Goal: Task Accomplishment & Management: Manage account settings

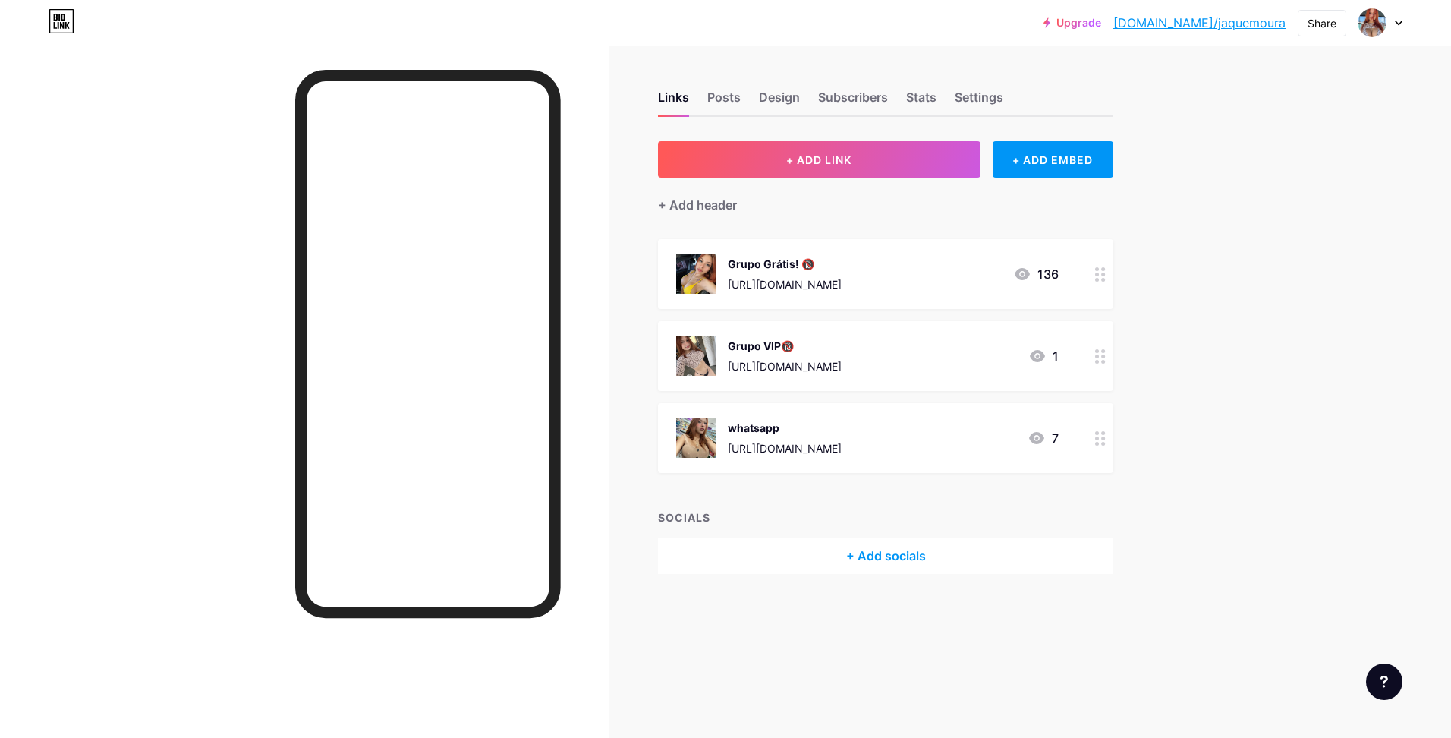
click at [63, 17] on icon at bounding box center [62, 21] width 26 height 24
click at [1404, 27] on div "Upgrade [DOMAIN_NAME]/jaquem... [DOMAIN_NAME]/jaquemoura Share Switch accounts …" at bounding box center [725, 22] width 1451 height 27
click at [1406, 22] on div "Upgrade [DOMAIN_NAME]/jaquem... [DOMAIN_NAME]/jaquemoura Share Switch accounts …" at bounding box center [725, 22] width 1451 height 27
click at [1401, 22] on icon at bounding box center [1398, 23] width 6 height 4
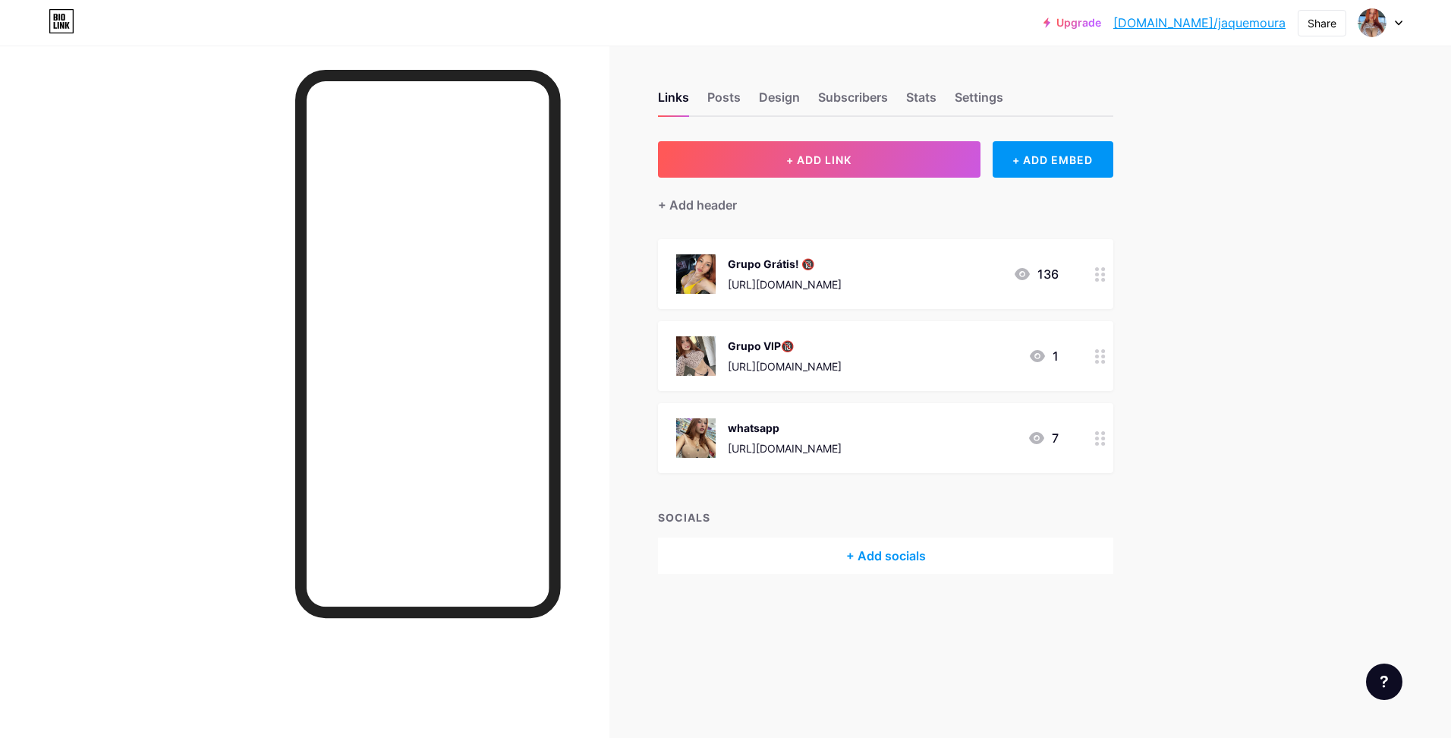
click at [64, 20] on icon at bounding box center [62, 21] width 26 height 24
click at [1370, 16] on img at bounding box center [1372, 23] width 24 height 24
click at [1247, 224] on li "Logout" at bounding box center [1307, 213] width 188 height 41
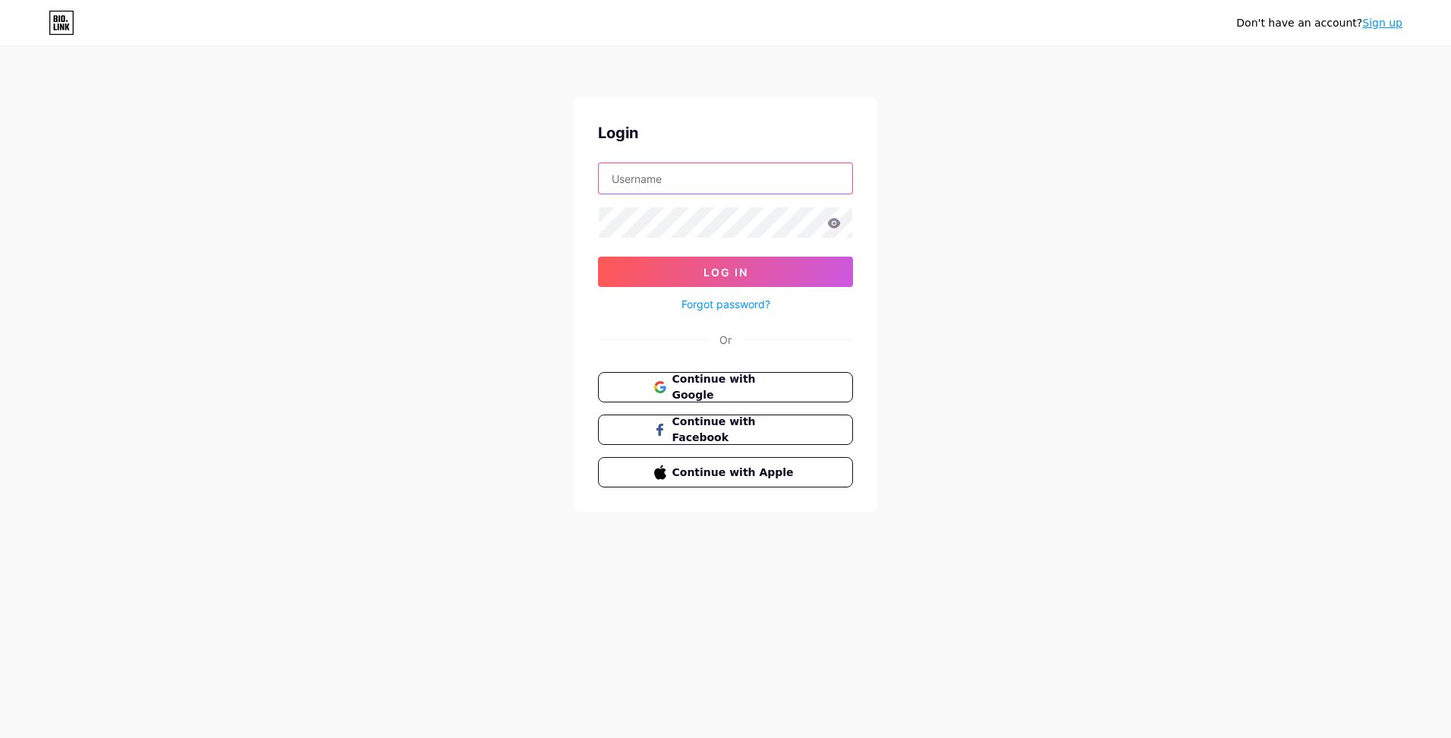
click at [725, 185] on input "text" at bounding box center [725, 178] width 253 height 30
type input "[EMAIL_ADDRESS][DOMAIN_NAME]"
click at [779, 389] on span "Continue with Google" at bounding box center [734, 387] width 127 height 33
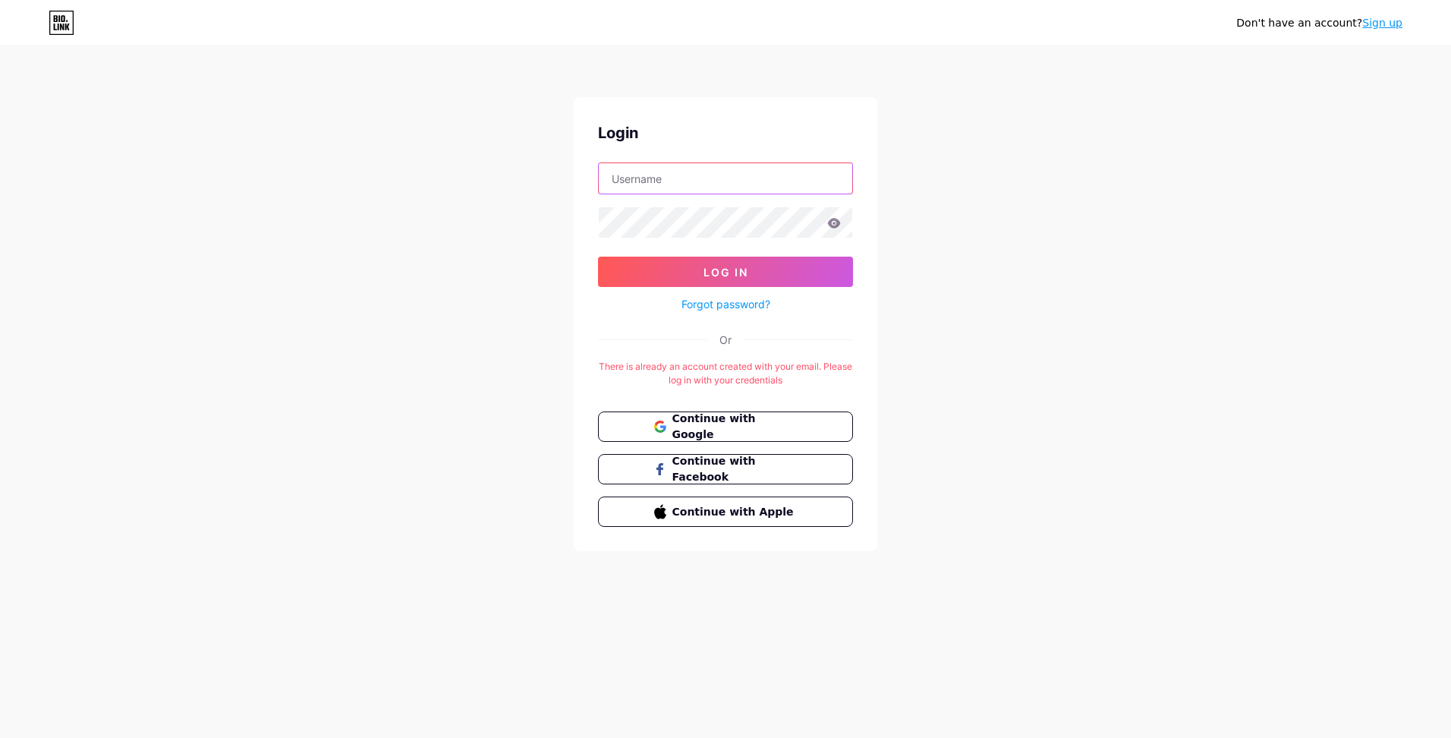
click at [747, 188] on input "text" at bounding box center [725, 178] width 253 height 30
click at [786, 133] on div "Login" at bounding box center [725, 132] width 255 height 23
click at [775, 169] on input "text" at bounding box center [725, 178] width 253 height 30
type input "[EMAIL_ADDRESS][DOMAIN_NAME]"
click at [763, 274] on button "Log In" at bounding box center [725, 271] width 255 height 30
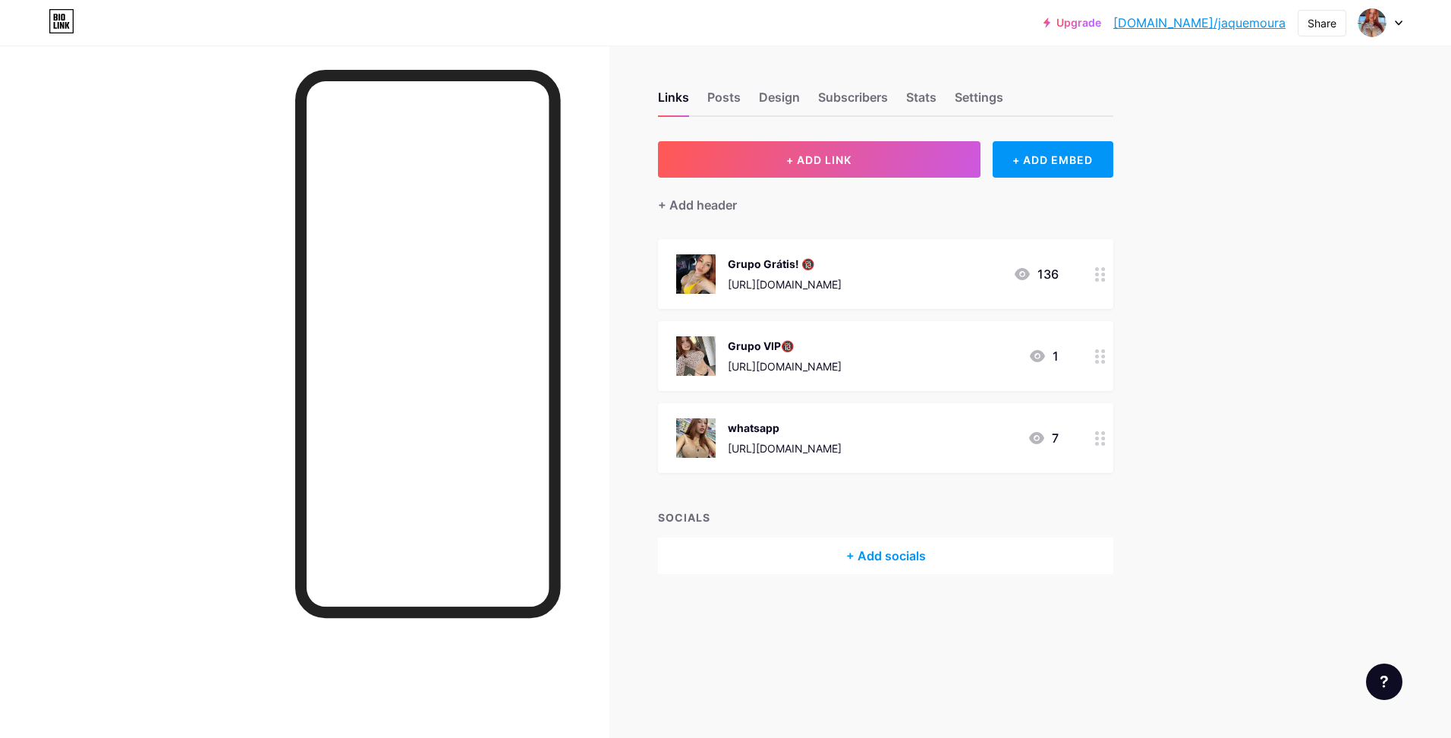
click at [1391, 25] on div at bounding box center [1380, 22] width 44 height 27
click at [1276, 212] on li "Logout" at bounding box center [1307, 213] width 188 height 41
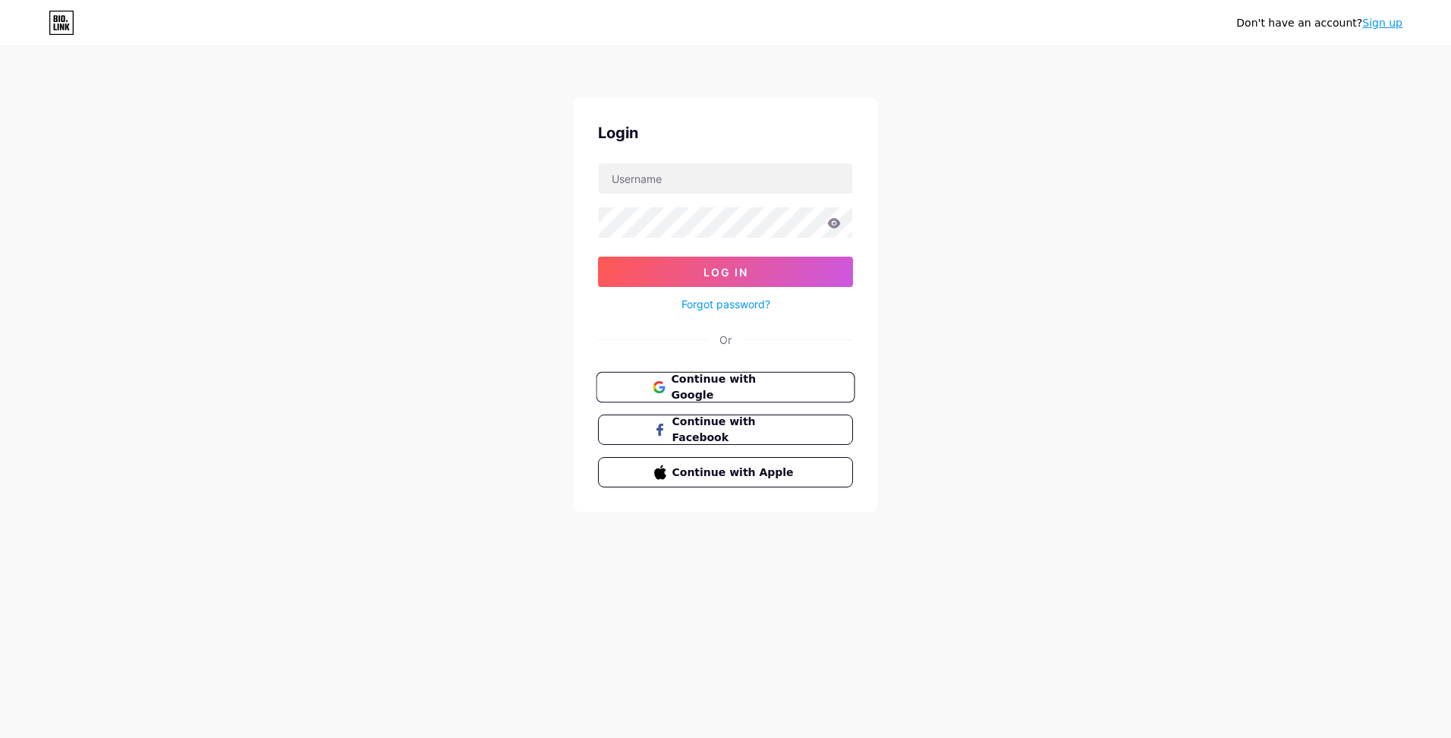
click at [766, 392] on span "Continue with Google" at bounding box center [734, 387] width 127 height 33
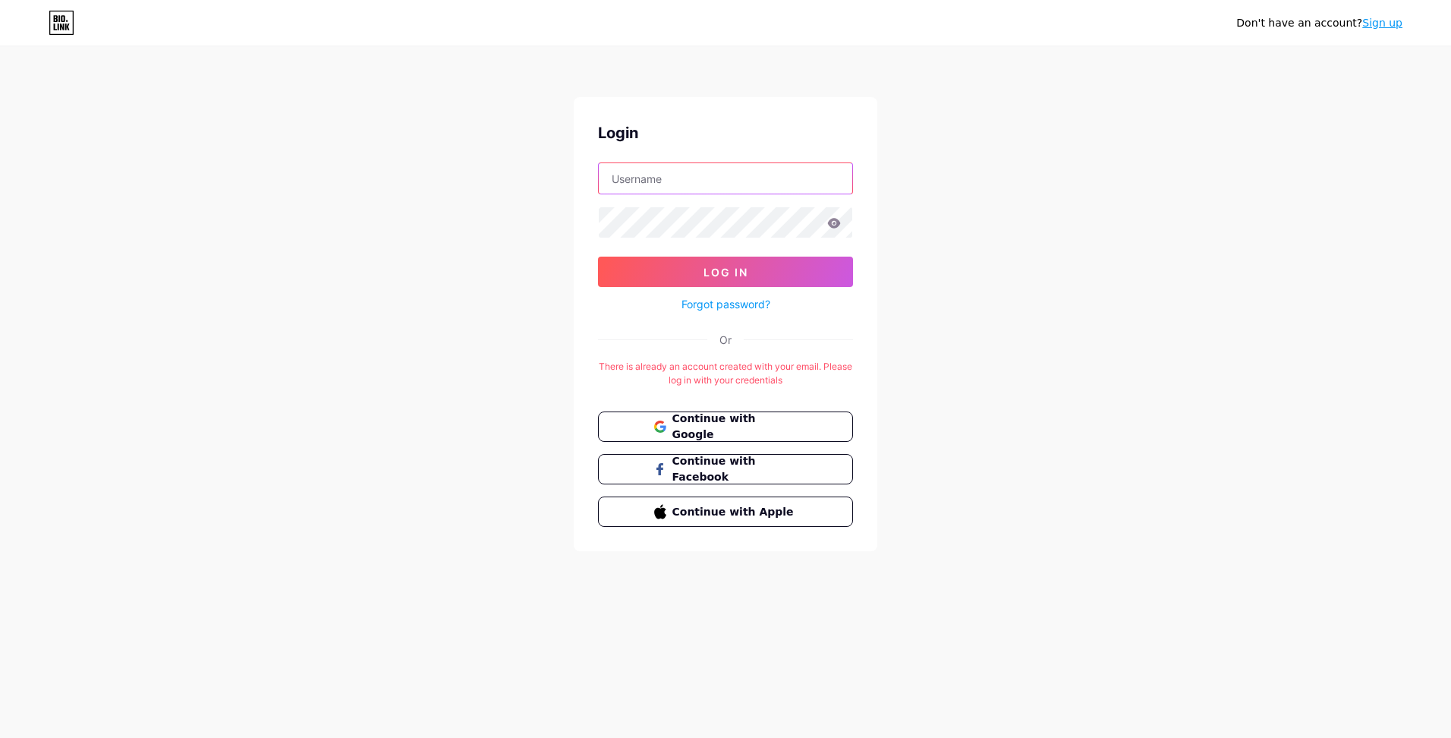
click at [716, 174] on input "text" at bounding box center [725, 178] width 253 height 30
click at [906, 115] on div "Don't have an account? Sign up Login Log In Forgot password? Or There is alread…" at bounding box center [725, 299] width 1451 height 599
click at [763, 197] on form "Log In Forgot password?" at bounding box center [725, 237] width 255 height 151
click at [752, 187] on input "text" at bounding box center [725, 178] width 253 height 30
type input "larimouraconteudos2@gmail.com"
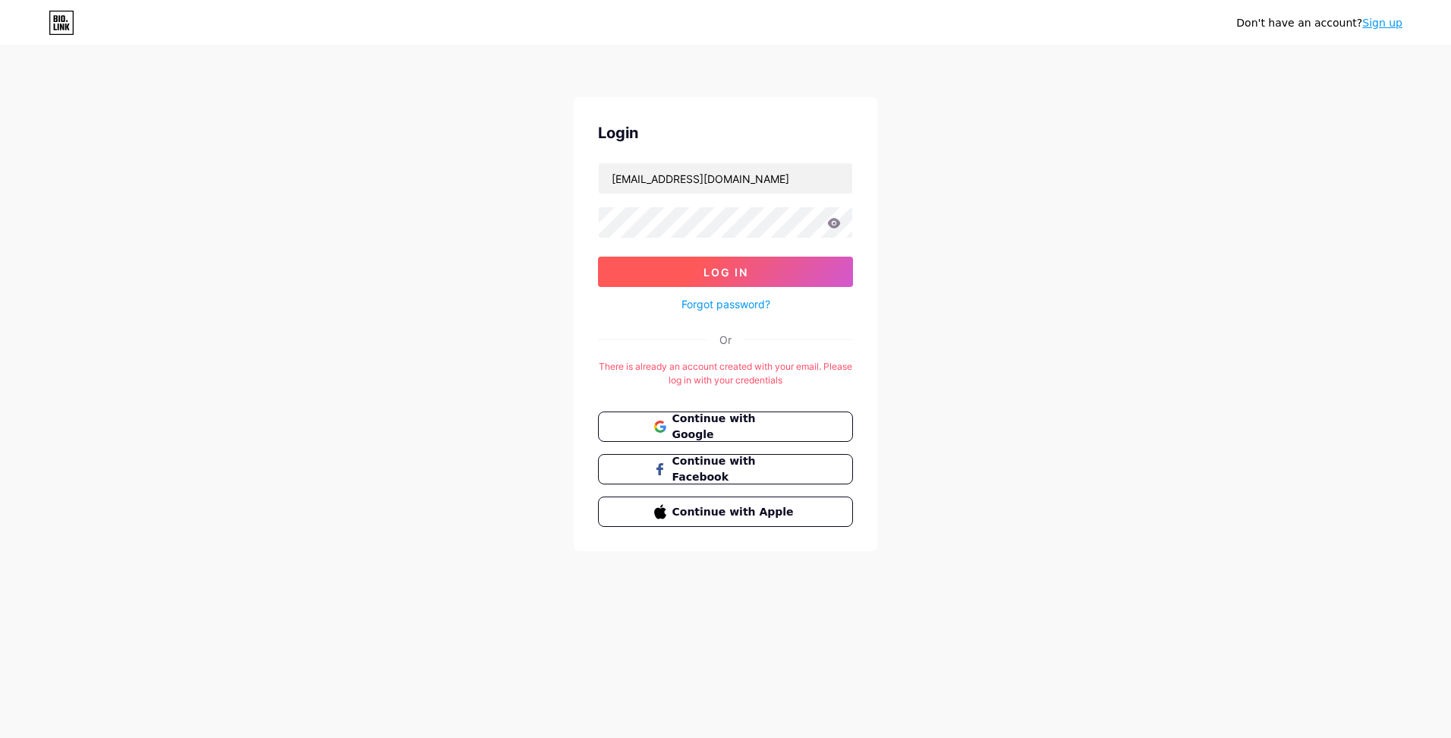
click at [771, 283] on button "Log In" at bounding box center [725, 271] width 255 height 30
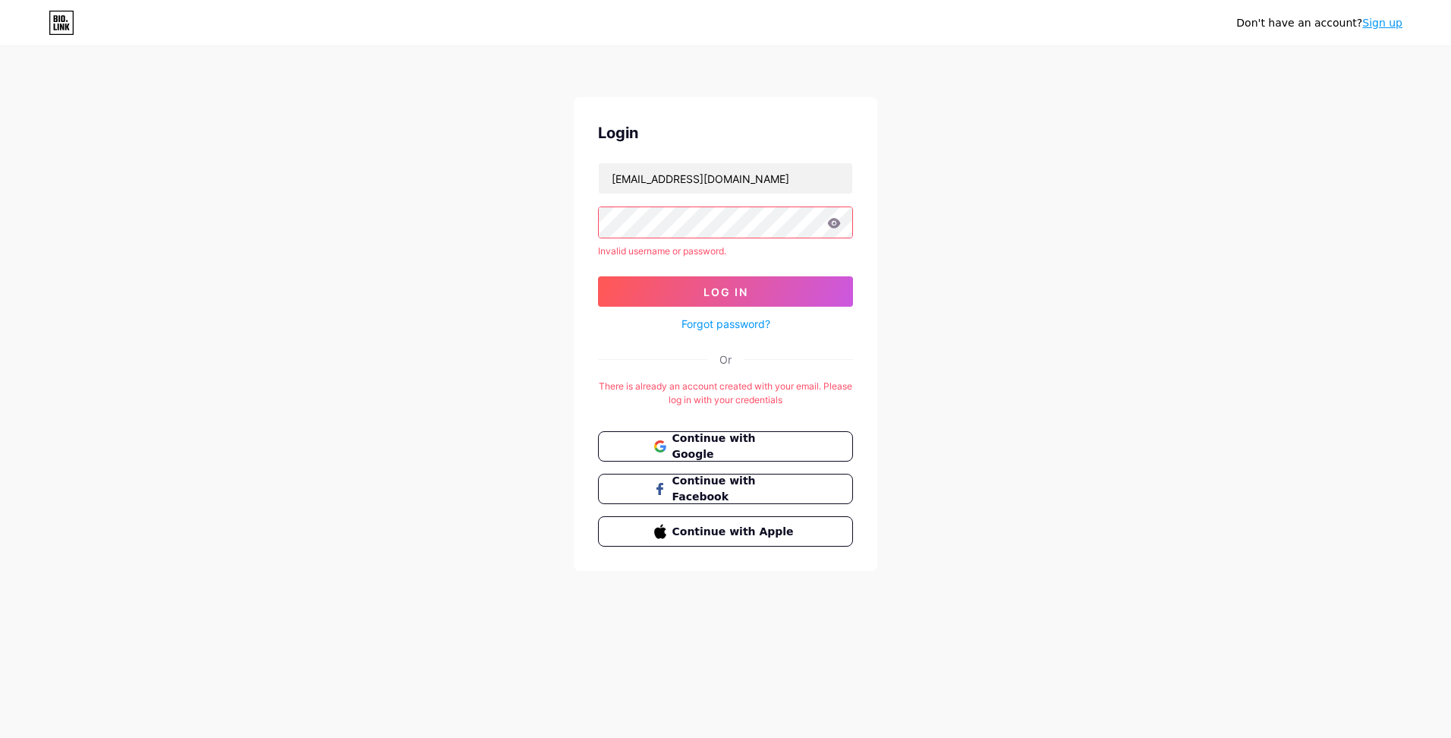
click at [833, 225] on icon at bounding box center [834, 223] width 14 height 11
click at [540, 228] on div "Don't have an account? Sign up Login larimouraconteudos2@gmail.com Invalid user…" at bounding box center [725, 309] width 1451 height 619
click at [832, 222] on icon at bounding box center [834, 223] width 14 height 11
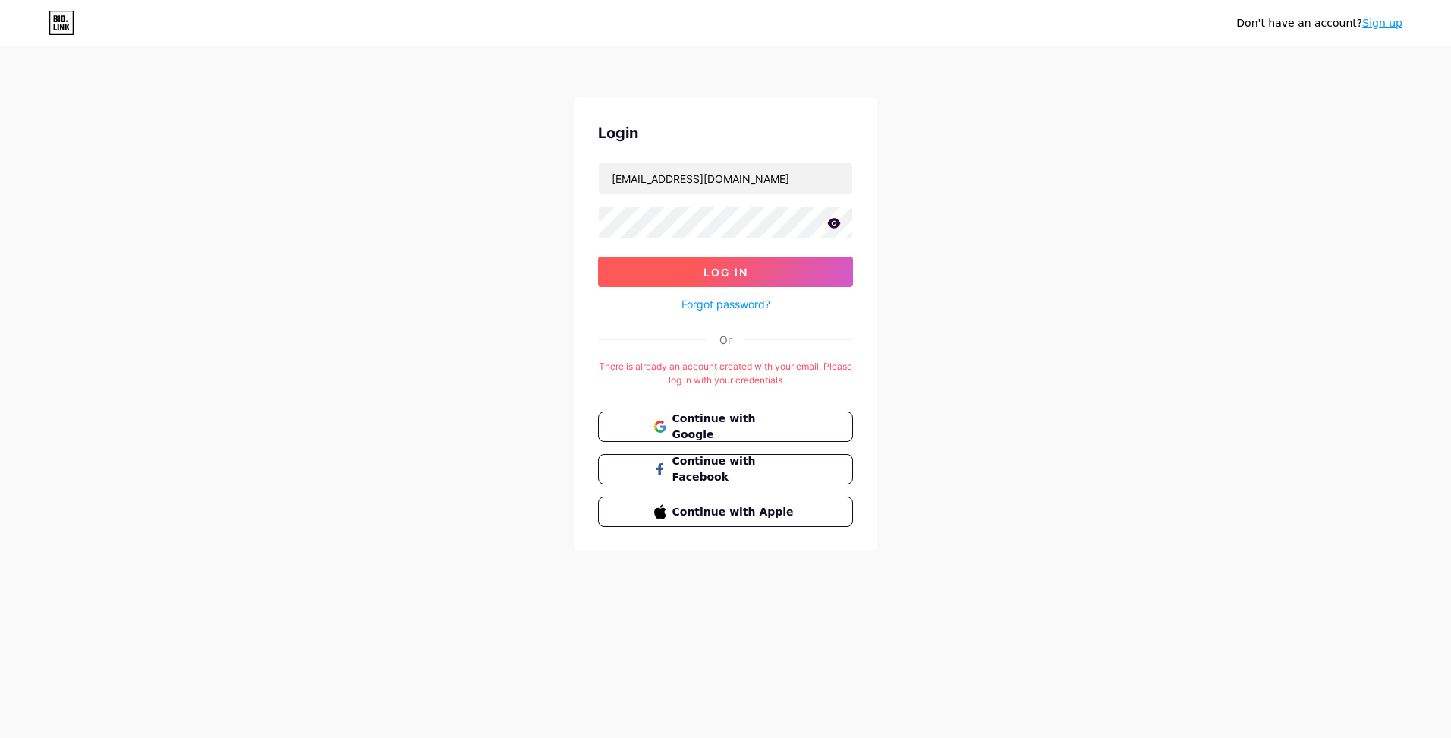
click at [803, 263] on button "Log In" at bounding box center [725, 271] width 255 height 30
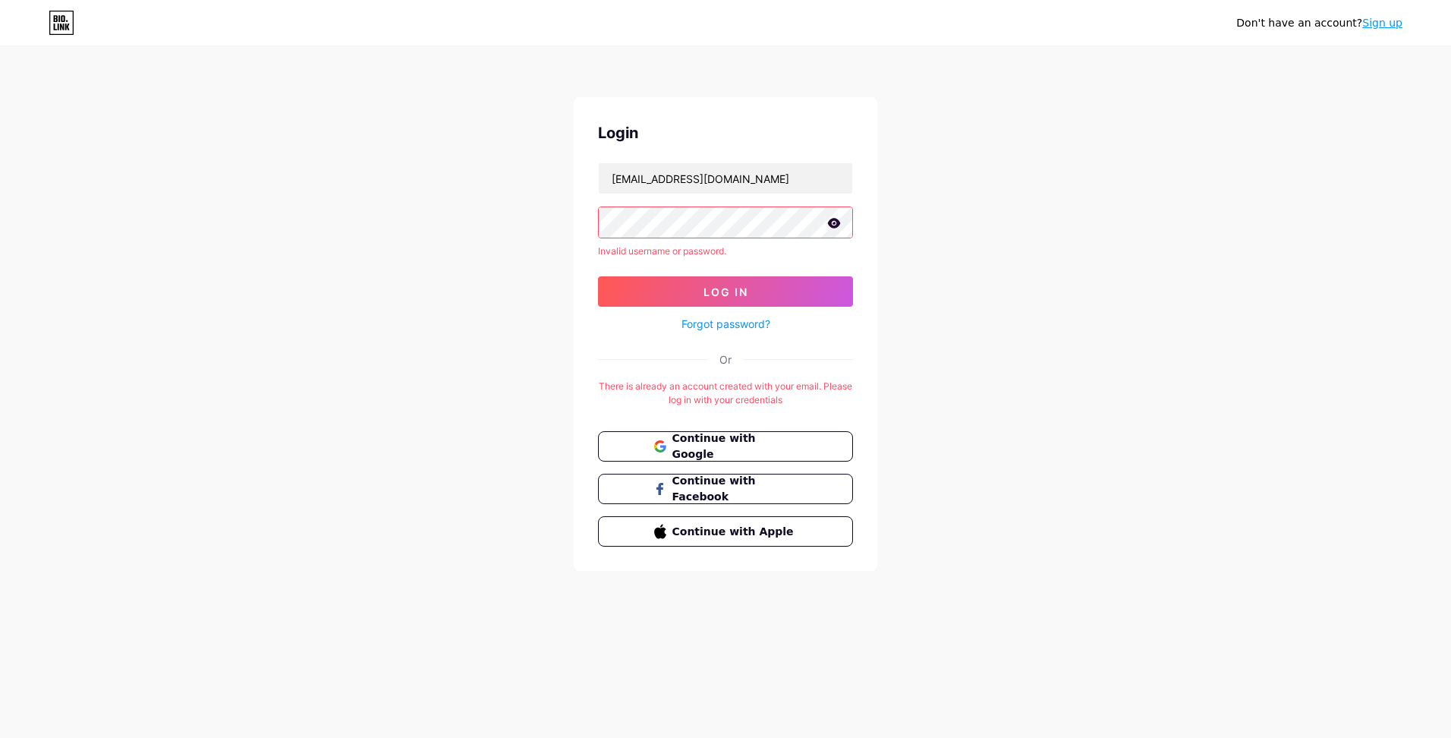
click at [337, 213] on div "Don't have an account? Sign up Login larimouraconteudos2@gmail.com Invalid user…" at bounding box center [725, 309] width 1451 height 619
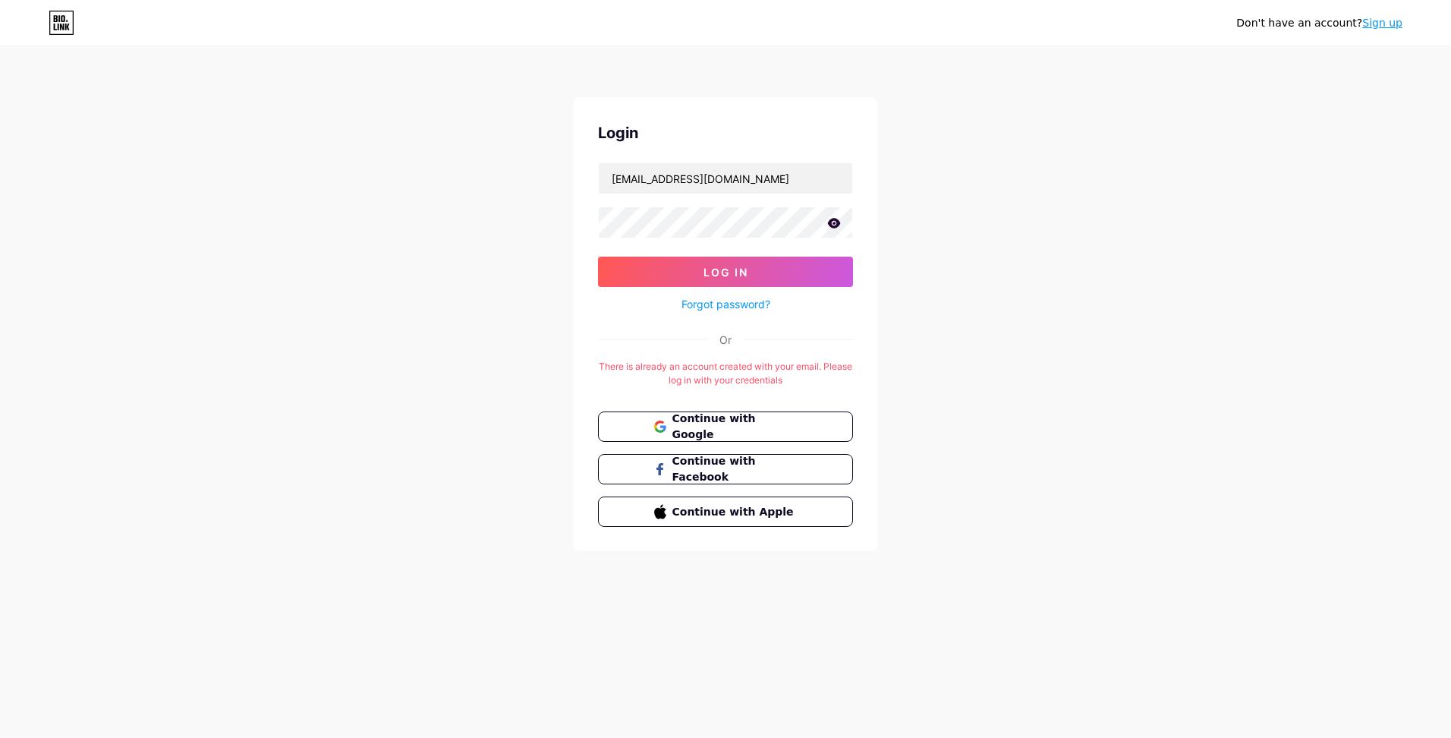
click at [832, 220] on icon at bounding box center [834, 223] width 13 height 10
click at [809, 260] on button "Log In" at bounding box center [725, 271] width 255 height 30
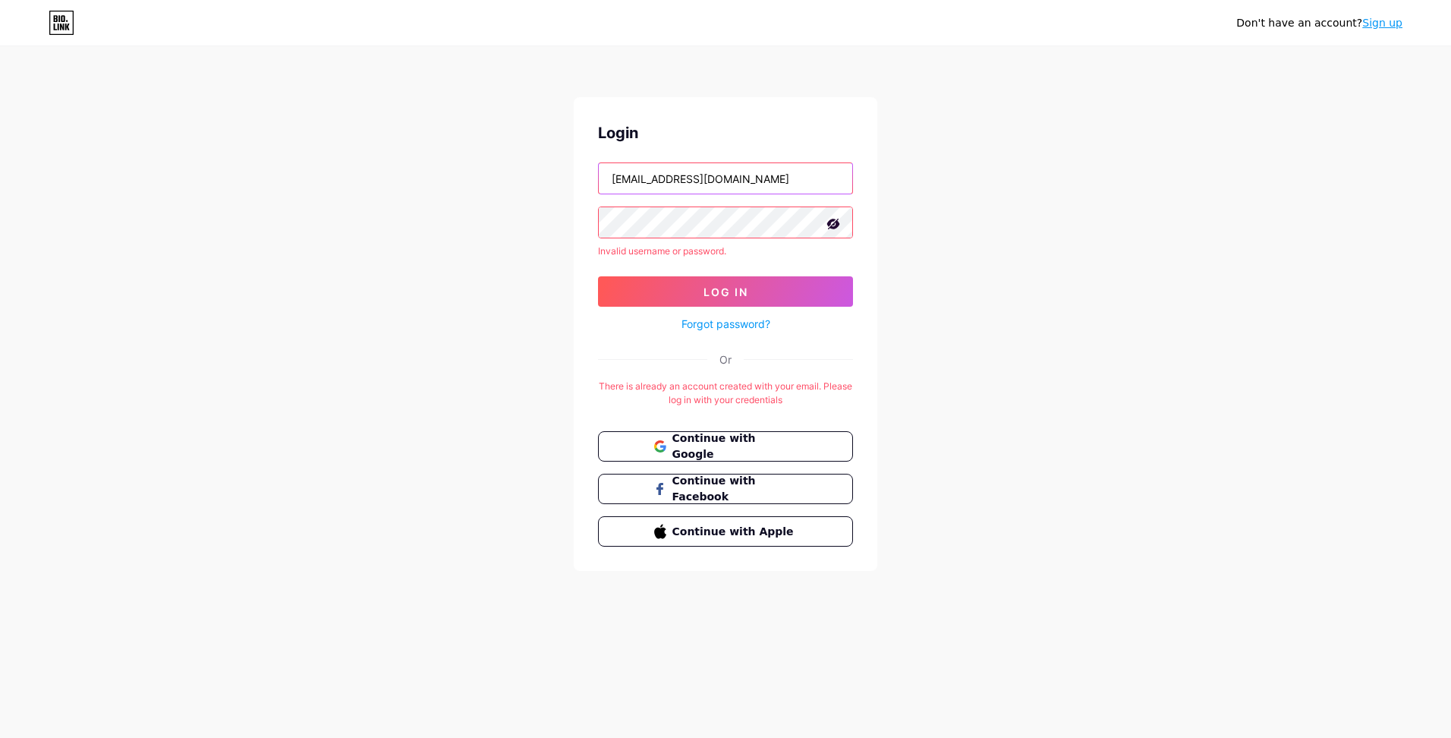
drag, startPoint x: 789, startPoint y: 178, endPoint x: 763, endPoint y: 176, distance: 26.7
click at [763, 176] on input "larimouraconteudos2@gmail.com" at bounding box center [725, 178] width 253 height 30
click at [791, 181] on input "larimouraconteudos2@gmail.com" at bounding box center [725, 178] width 253 height 30
click at [70, 23] on icon at bounding box center [62, 23] width 26 height 24
